Goal: Find specific page/section: Find specific page/section

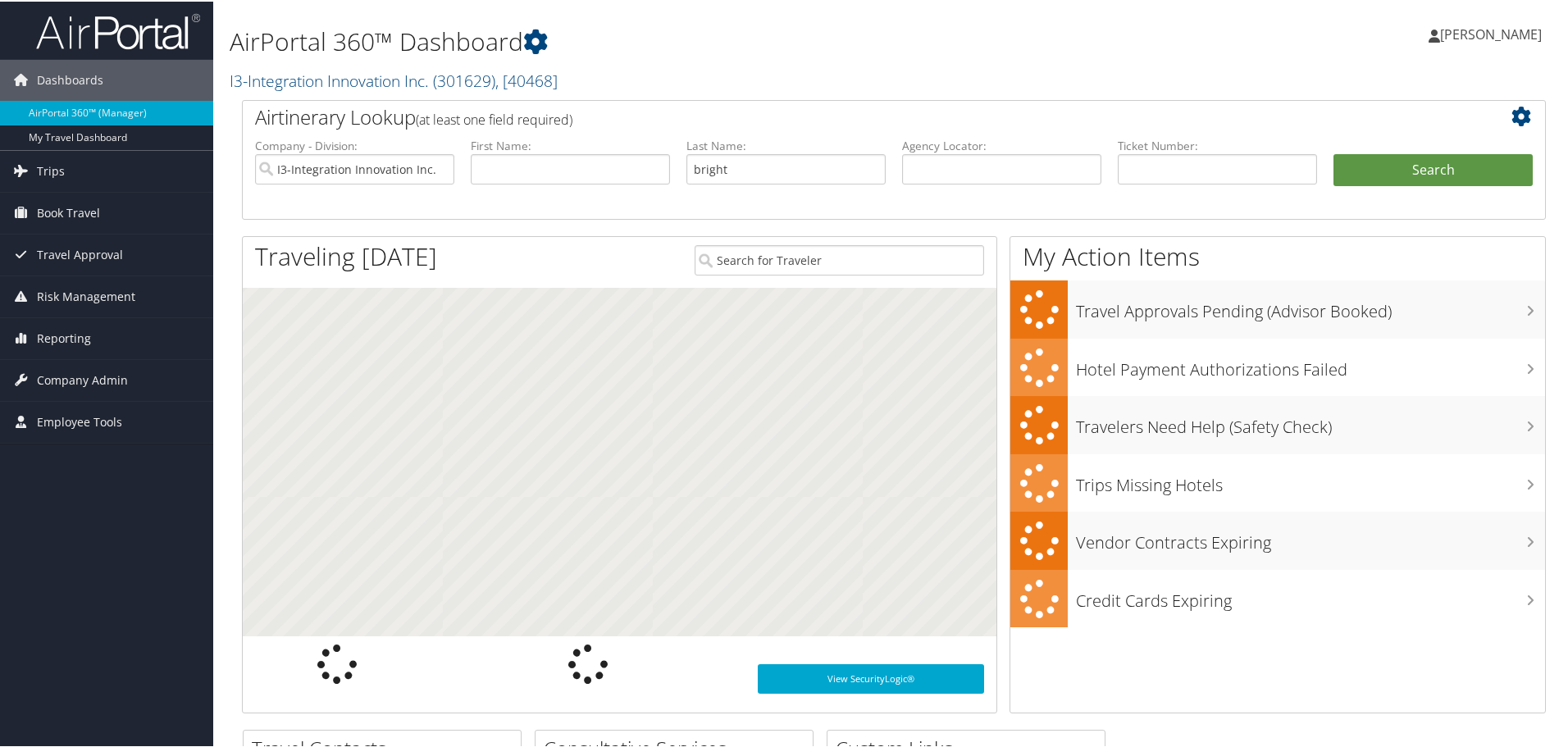
type input "bright"
click at [1334, 152] on button "Search" at bounding box center [1434, 168] width 199 height 33
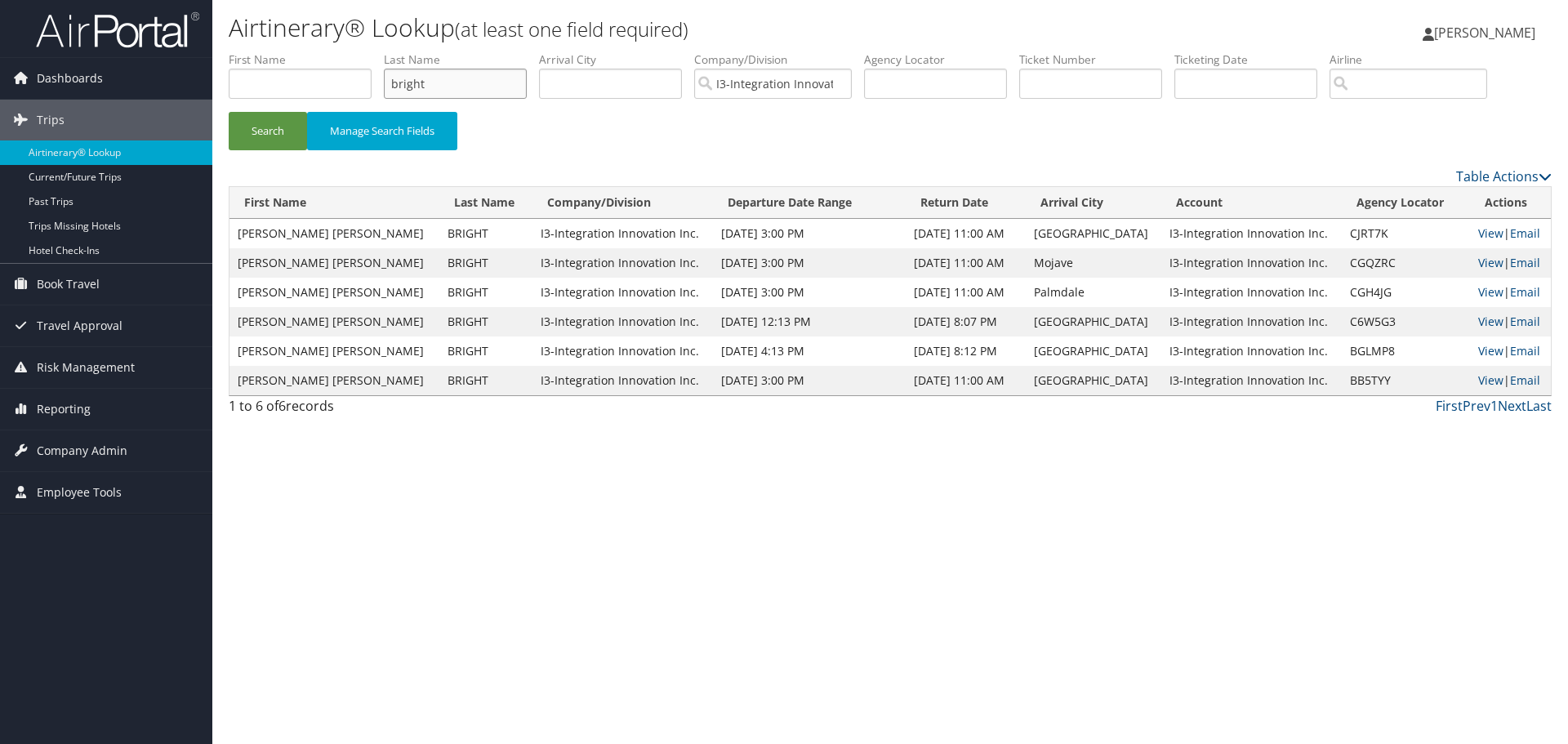
click at [464, 86] on input "bright" at bounding box center [455, 83] width 143 height 30
click at [464, 91] on input "bright" at bounding box center [455, 83] width 143 height 30
type input "minor"
click at [228, 112] on button "Search" at bounding box center [268, 131] width 79 height 38
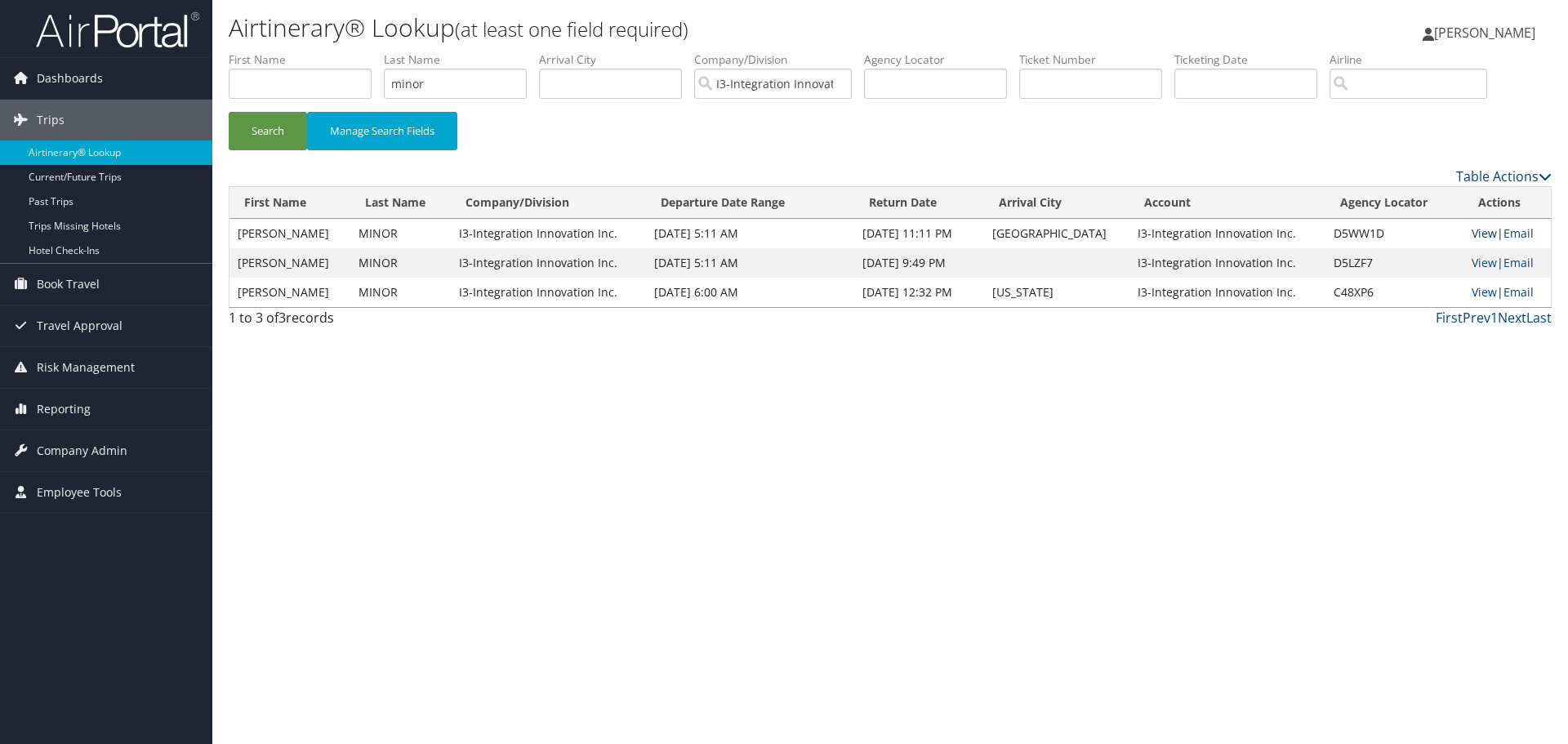
click at [1480, 230] on link "View" at bounding box center [1484, 233] width 25 height 16
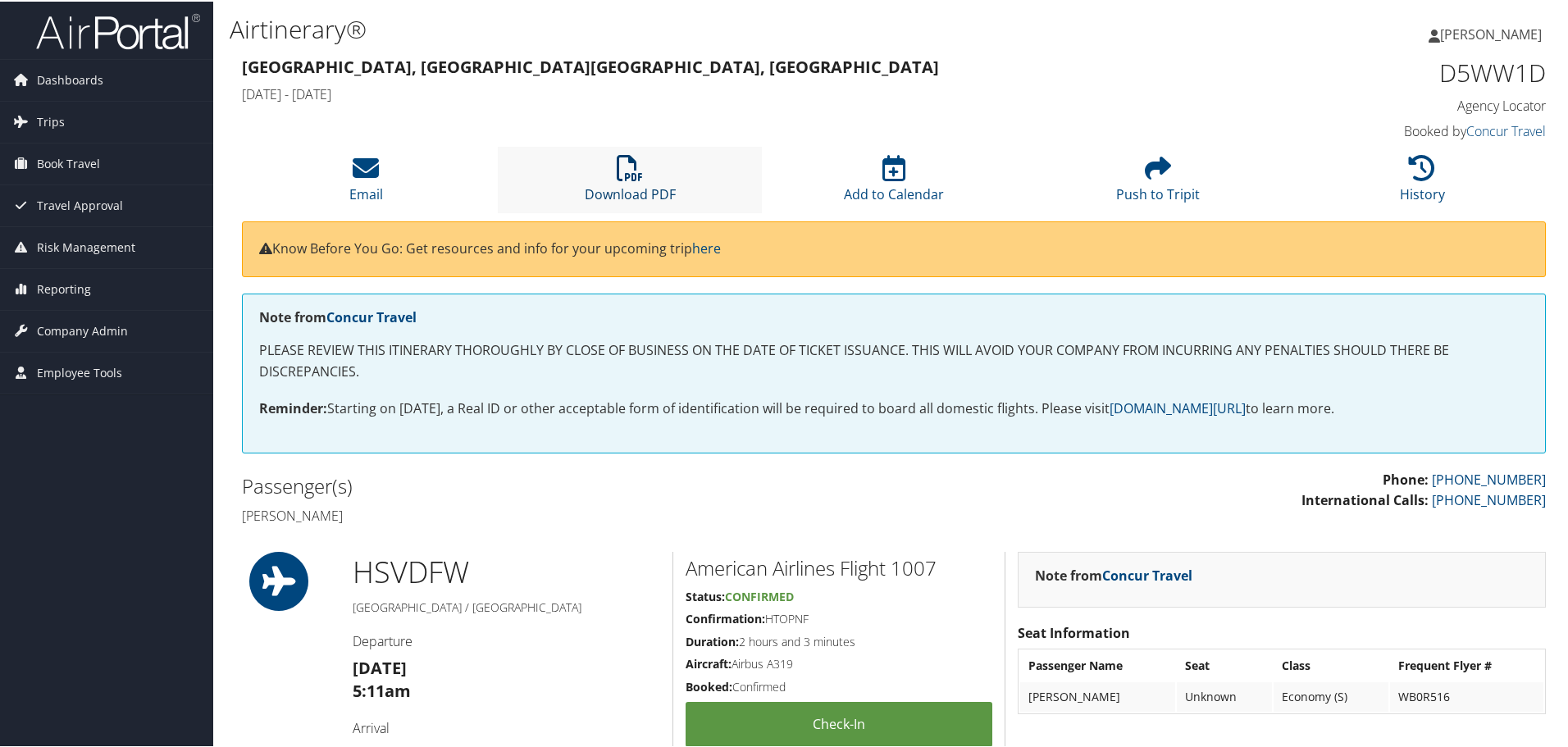
click at [643, 185] on link "Download PDF" at bounding box center [630, 182] width 91 height 39
